Goal: Task Accomplishment & Management: Complete application form

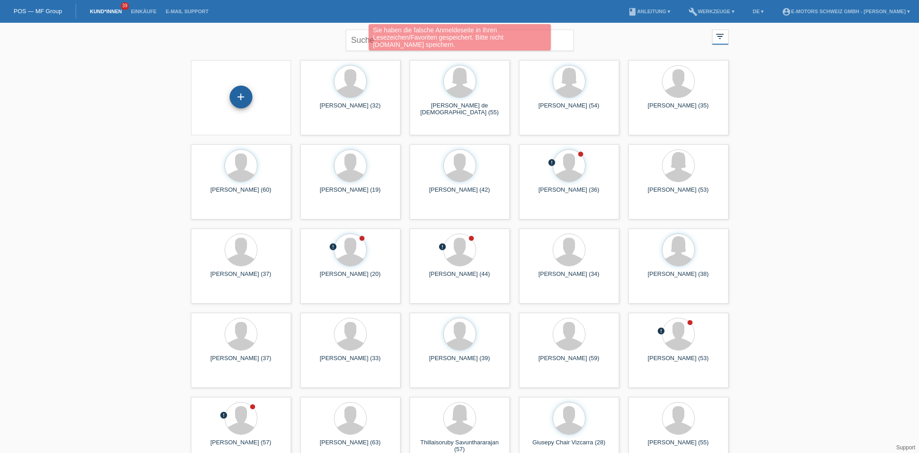
click at [245, 93] on div "+" at bounding box center [241, 97] width 23 height 23
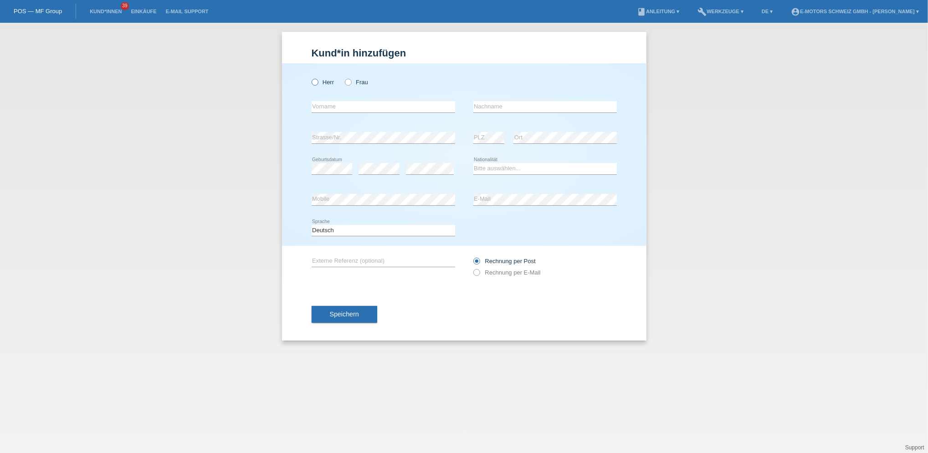
click at [310, 77] on icon at bounding box center [310, 77] width 0 height 0
click at [317, 82] on input "Herr" at bounding box center [315, 82] width 6 height 6
radio input "true"
click at [329, 102] on input "text" at bounding box center [383, 106] width 143 height 11
type input "Burgunde"
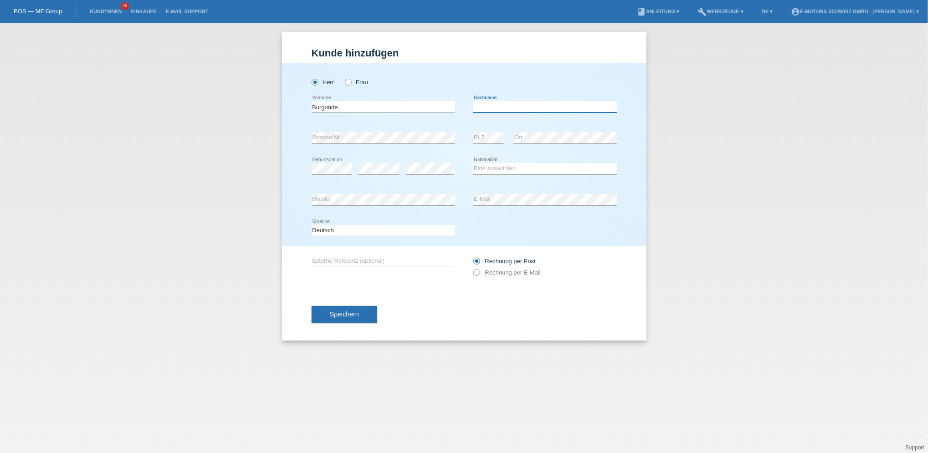
click at [504, 106] on input "text" at bounding box center [544, 106] width 143 height 11
type input "Grundmann"
click at [496, 168] on select "Bitte auswählen... Schweiz Deutschland Liechtenstein Österreich ------------ Af…" at bounding box center [544, 168] width 143 height 11
select select "CH"
click at [473, 163] on select "Bitte auswählen... Schweiz Deutschland Liechtenstein Österreich ------------ Af…" at bounding box center [544, 168] width 143 height 11
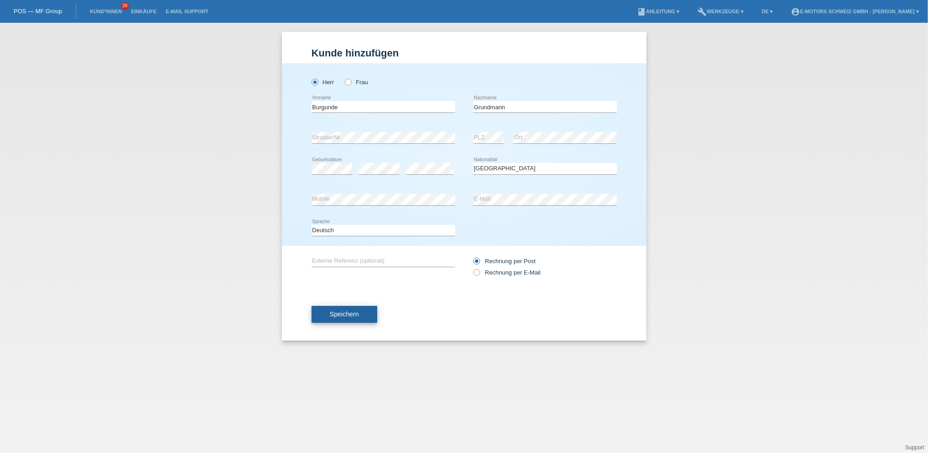
click at [349, 315] on span "Speichern" at bounding box center [344, 314] width 29 height 7
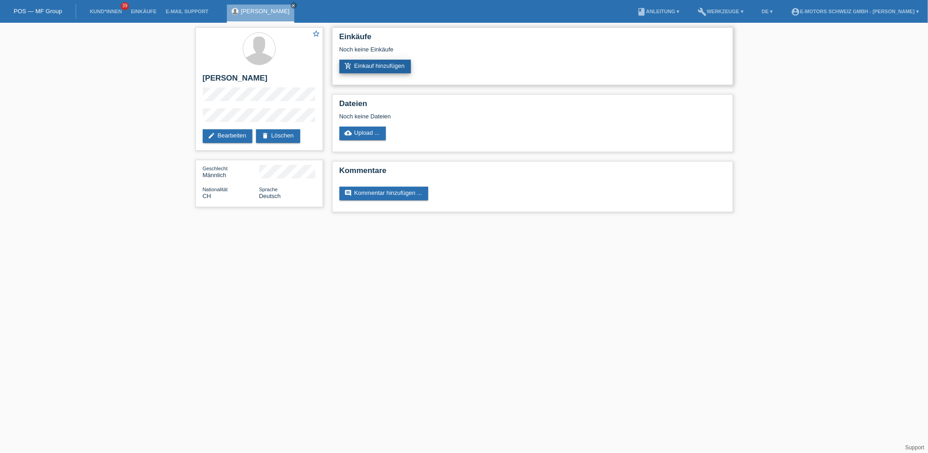
click at [382, 62] on link "add_shopping_cart Einkauf hinzufügen" at bounding box center [375, 67] width 72 height 14
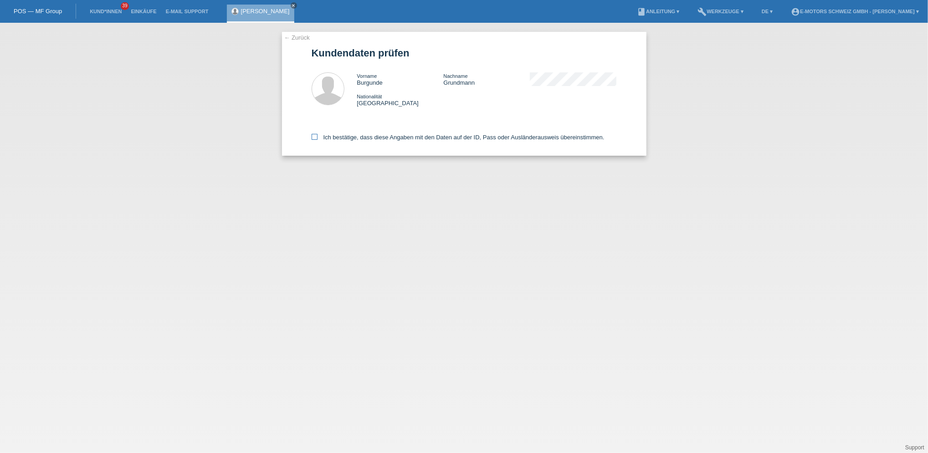
click at [333, 134] on label "Ich bestätige, dass diese Angaben mit den Daten auf der ID, Pass oder Ausländer…" at bounding box center [458, 137] width 293 height 7
click at [317, 134] on input "Ich bestätige, dass diese Angaben mit den Daten auf der ID, Pass oder Ausländer…" at bounding box center [315, 137] width 6 height 6
checkbox input "true"
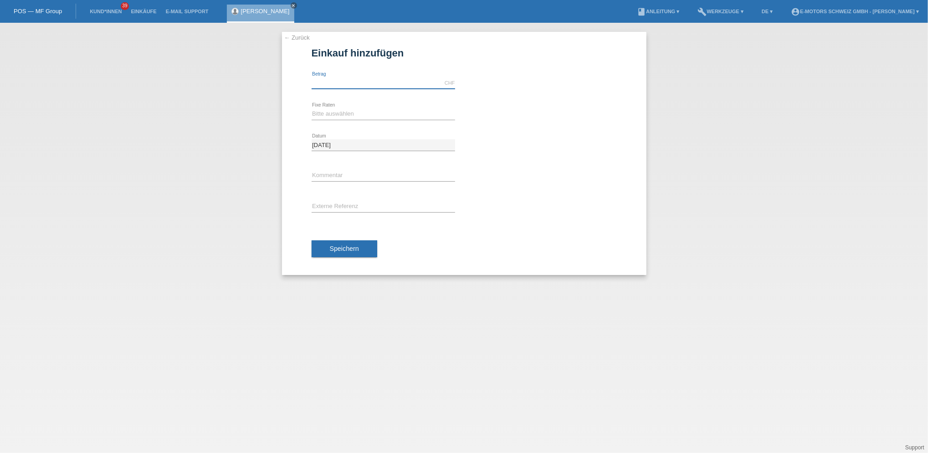
click at [333, 84] on input "text" at bounding box center [383, 82] width 143 height 11
type input "2790.00"
click at [326, 112] on select "Bitte auswählen 12 Raten 24 Raten 36 Raten 48 Raten" at bounding box center [383, 113] width 143 height 11
select select "214"
click at [312, 108] on select "Bitte auswählen 12 Raten 24 Raten 36 Raten 48 Raten" at bounding box center [383, 113] width 143 height 11
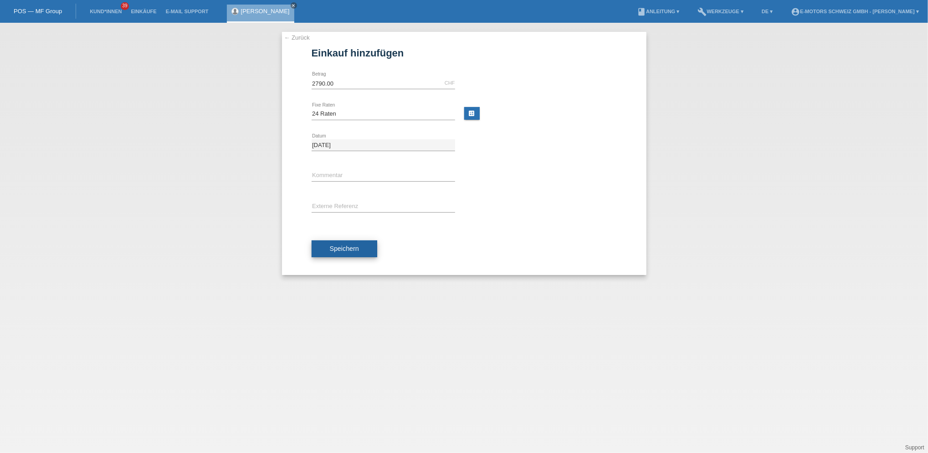
click at [341, 251] on span "Speichern" at bounding box center [344, 248] width 29 height 7
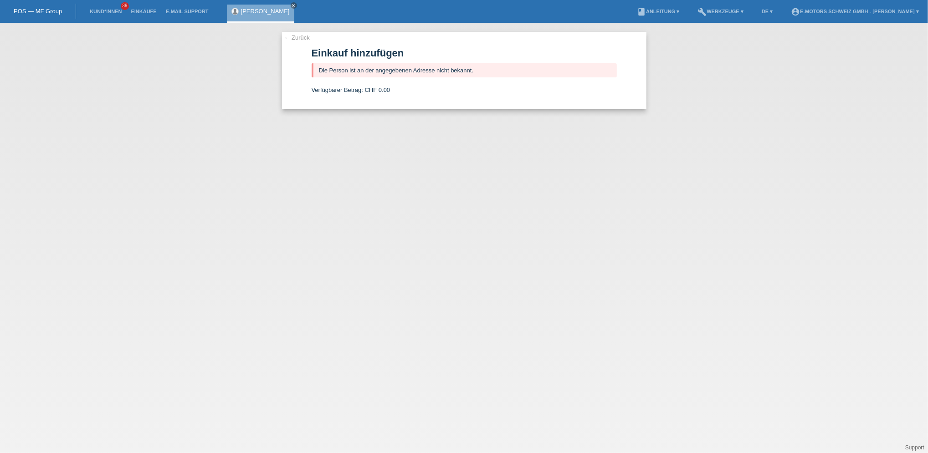
click at [251, 13] on link "[PERSON_NAME]" at bounding box center [265, 11] width 49 height 7
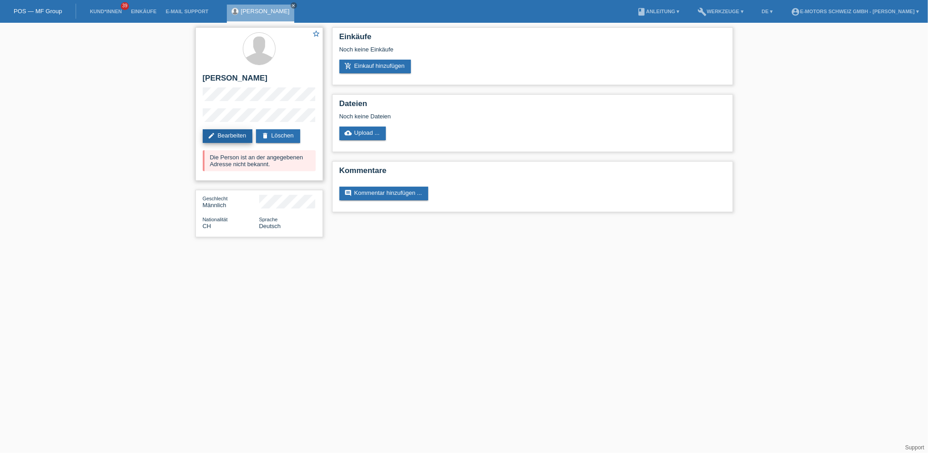
click at [226, 136] on link "edit Bearbeiten" at bounding box center [228, 136] width 50 height 14
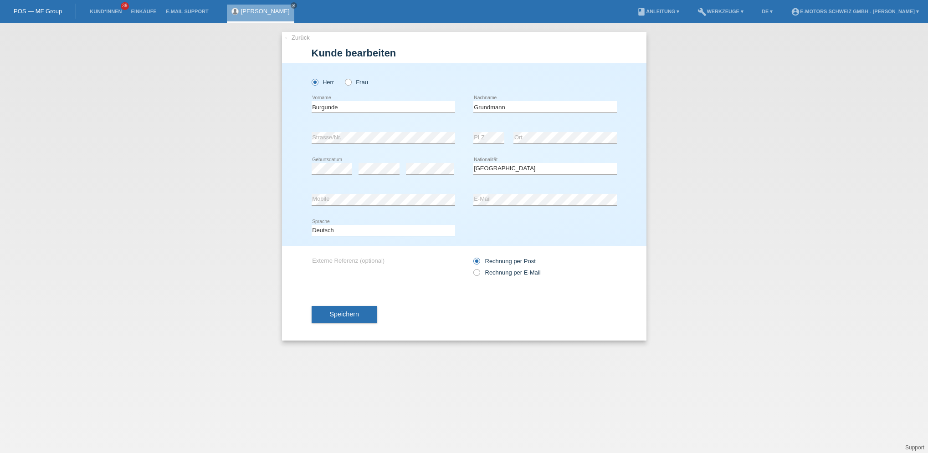
select select "CH"
click at [348, 312] on span "Speichern" at bounding box center [344, 314] width 29 height 7
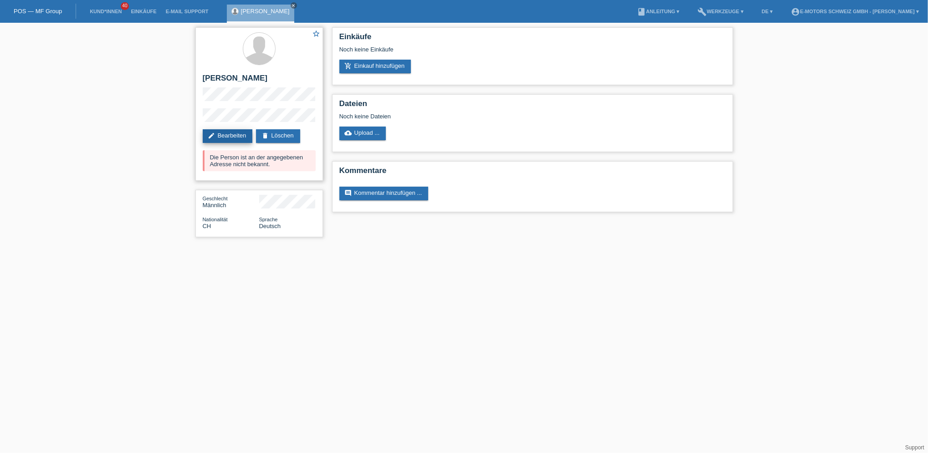
click at [228, 138] on link "edit Bearbeiten" at bounding box center [228, 136] width 50 height 14
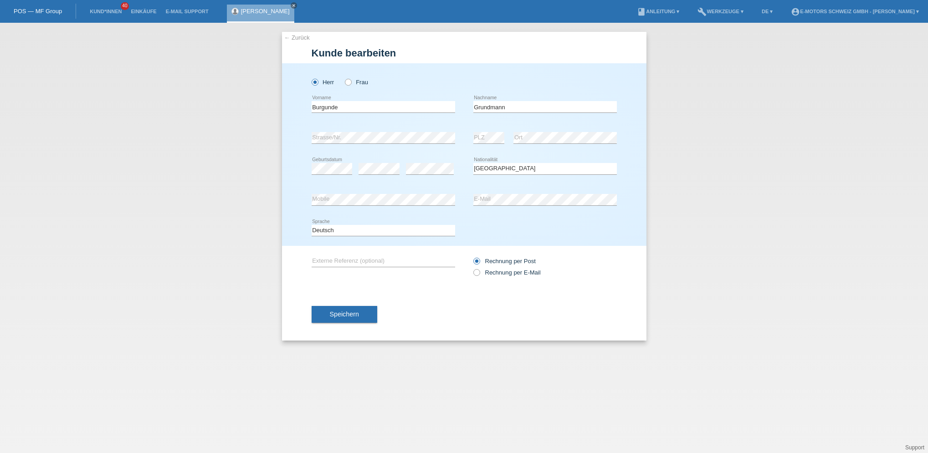
select select "CH"
click at [556, 231] on div "Deutsch Français Italiano English error Sprache" at bounding box center [464, 230] width 305 height 31
click at [354, 315] on span "Speichern" at bounding box center [344, 314] width 29 height 7
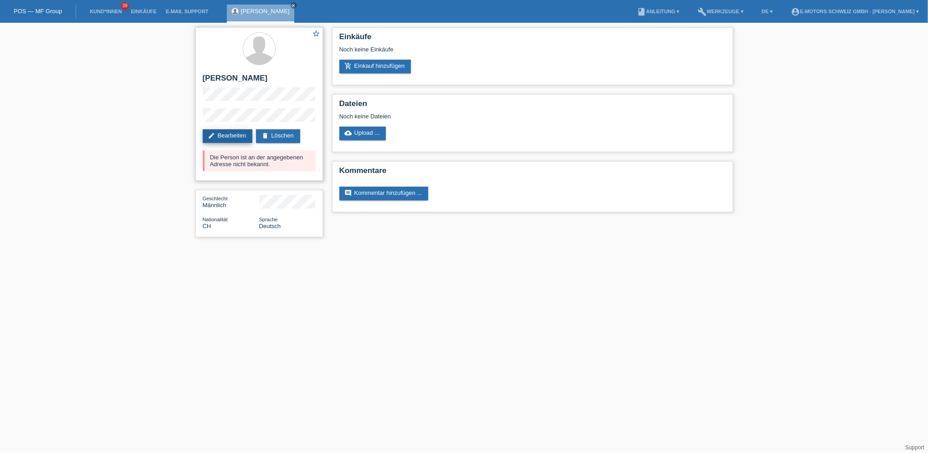
click at [221, 135] on link "edit Bearbeiten" at bounding box center [228, 136] width 50 height 14
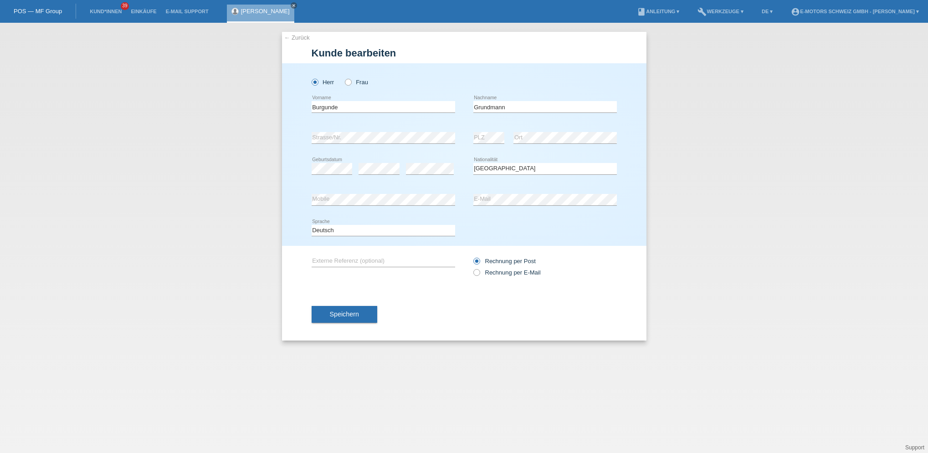
select select "CH"
click at [343, 77] on icon at bounding box center [343, 77] width 0 height 0
click at [351, 81] on input "Frau" at bounding box center [348, 82] width 6 height 6
radio input "true"
click at [377, 109] on input "Burgunde" at bounding box center [383, 106] width 143 height 11
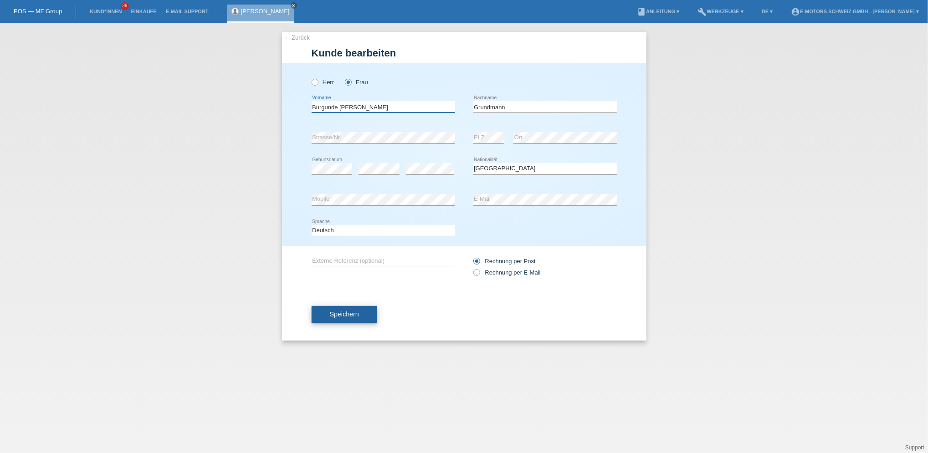
type input "Burgunde Gudrun"
click at [362, 312] on button "Speichern" at bounding box center [345, 314] width 66 height 17
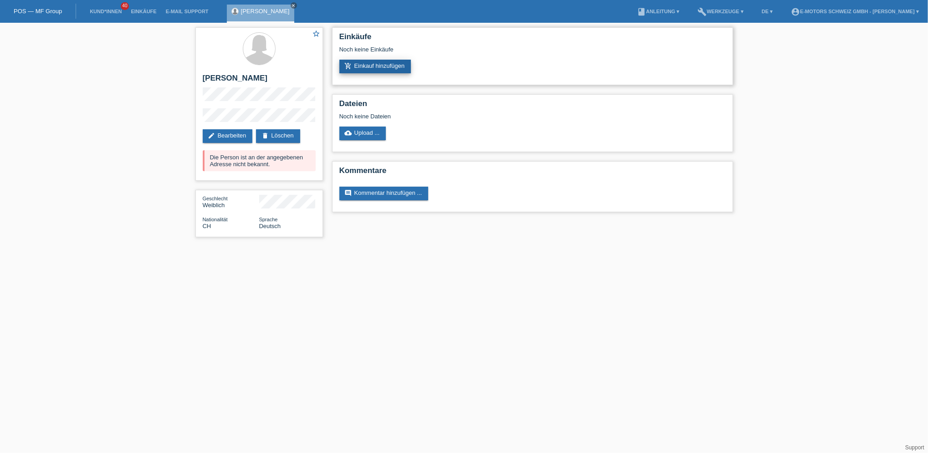
click at [371, 72] on link "add_shopping_cart Einkauf hinzufügen" at bounding box center [375, 67] width 72 height 14
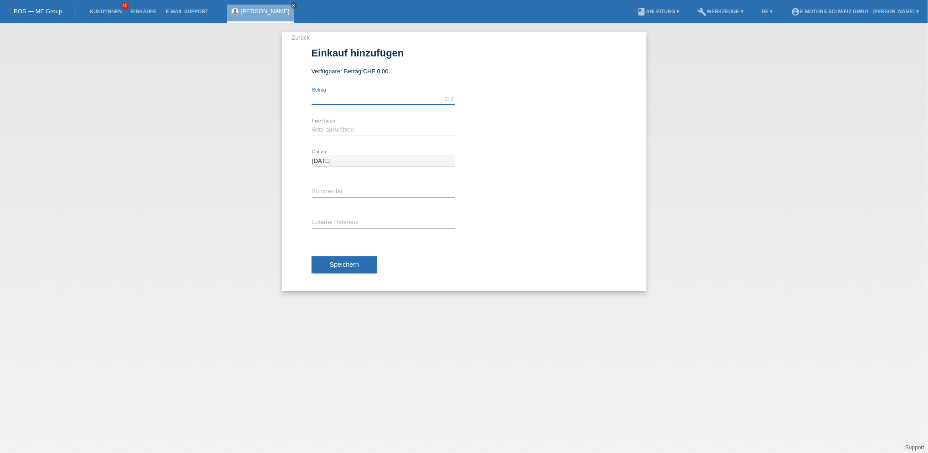
click at [360, 94] on input "text" at bounding box center [383, 98] width 143 height 11
type input "2790.00"
click at [346, 127] on select "Bitte auswählen 12 Raten 24 Raten 36 Raten 48 Raten" at bounding box center [383, 129] width 143 height 11
select select "214"
click at [312, 124] on select "Bitte auswählen 12 Raten 24 Raten 36 Raten 48 Raten" at bounding box center [383, 129] width 143 height 11
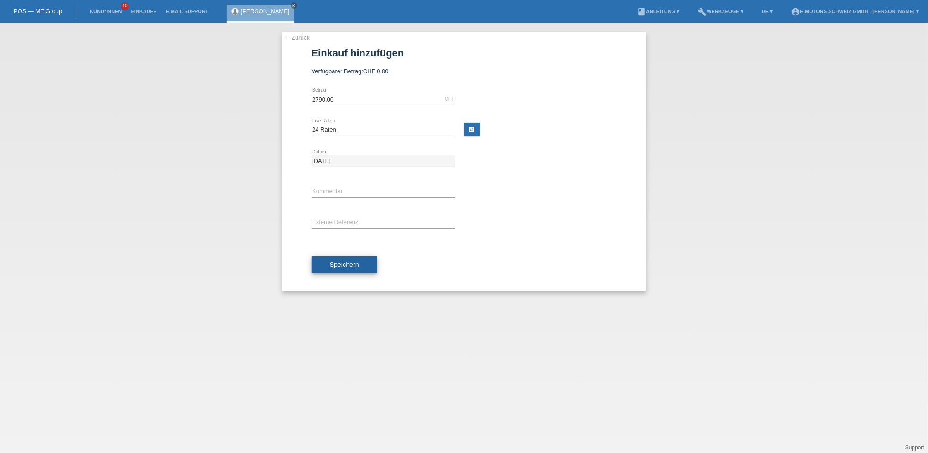
click at [352, 257] on button "Speichern" at bounding box center [345, 264] width 66 height 17
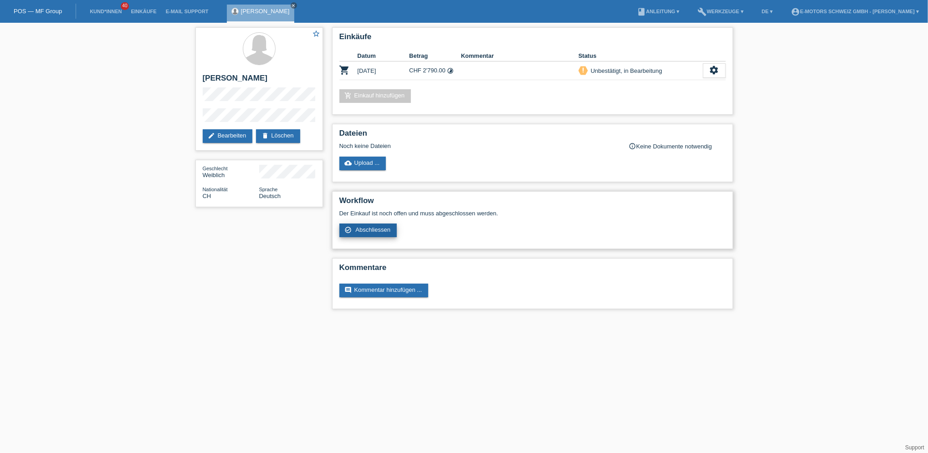
click at [380, 230] on span "Abschliessen" at bounding box center [372, 229] width 35 height 7
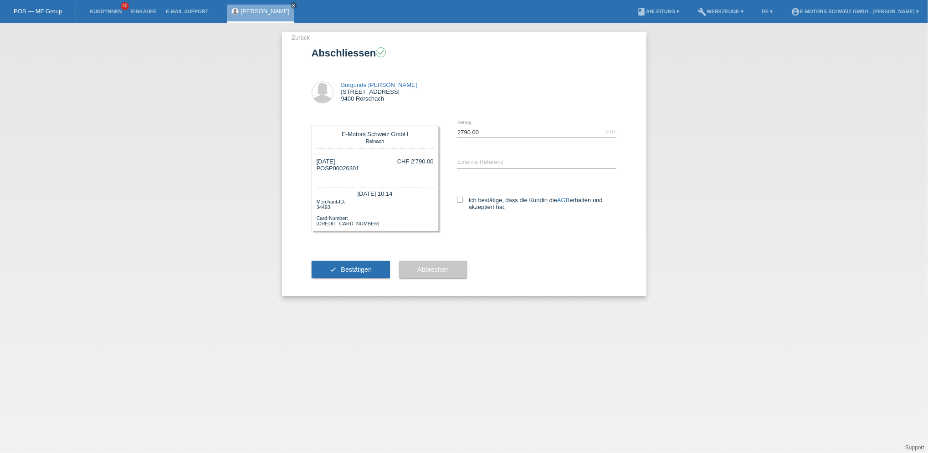
click at [481, 194] on div "Ich bestätige, dass die Kundin die AGB erhalten und akzeptiert hat." at bounding box center [537, 202] width 160 height 47
click at [480, 208] on label "Ich bestätige, dass die Kundin die AGB erhalten und akzeptiert hat." at bounding box center [537, 204] width 160 height 14
click at [463, 203] on input "Ich bestätige, dass die Kundin die AGB erhalten und akzeptiert hat." at bounding box center [460, 200] width 6 height 6
checkbox input "true"
click at [358, 270] on span "Bestätigen" at bounding box center [356, 269] width 31 height 7
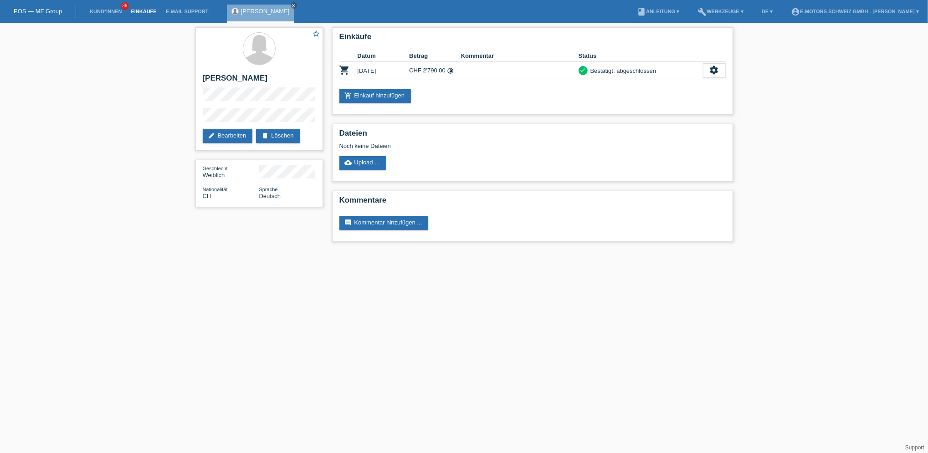
click at [148, 14] on link "Einkäufe" at bounding box center [143, 11] width 35 height 5
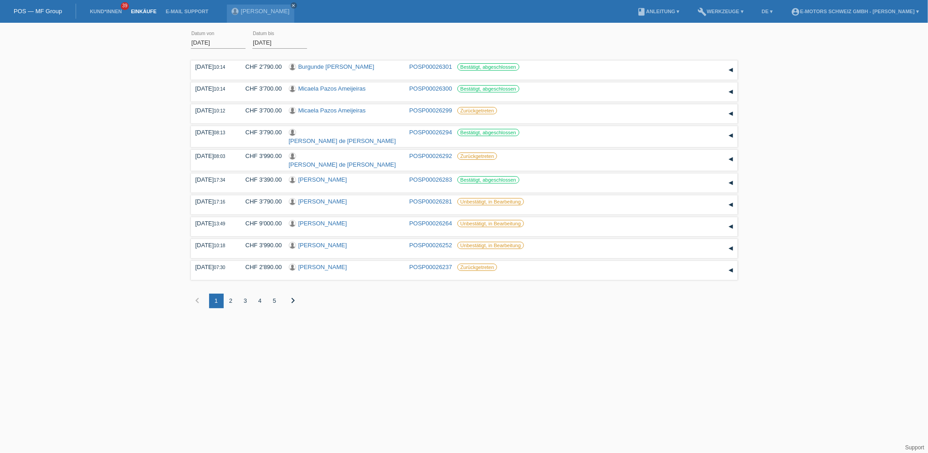
click at [447, 47] on div "[DATE] error Datum von [DATE] error Datum bis Übernehmen" at bounding box center [464, 42] width 547 height 31
